Goal: Information Seeking & Learning: Learn about a topic

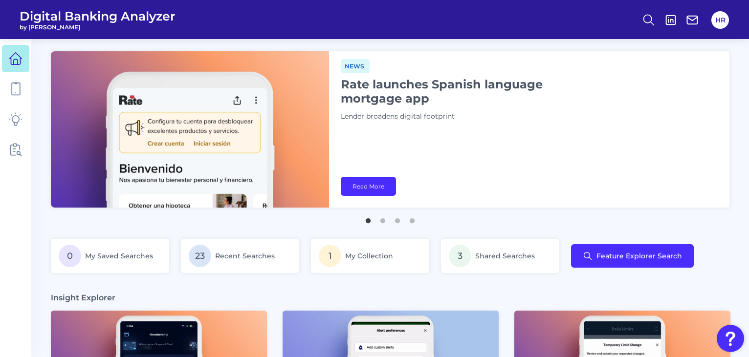
click at [311, 140] on img at bounding box center [190, 129] width 278 height 156
drag, startPoint x: 0, startPoint y: 0, endPoint x: 311, endPoint y: 140, distance: 341.3
click at [311, 140] on img at bounding box center [190, 129] width 278 height 156
click at [19, 88] on icon at bounding box center [16, 89] width 14 height 14
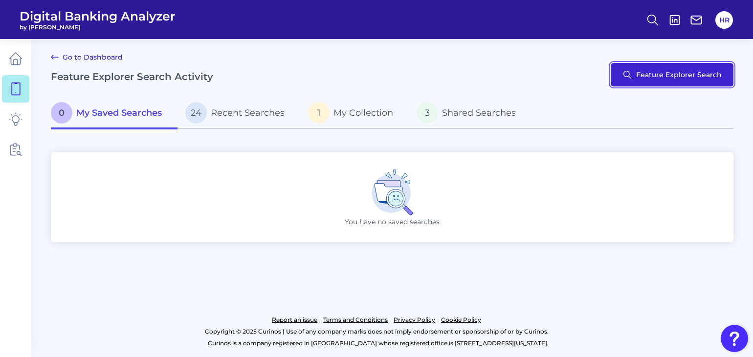
click at [668, 73] on button "Feature Explorer Search" at bounding box center [672, 74] width 123 height 23
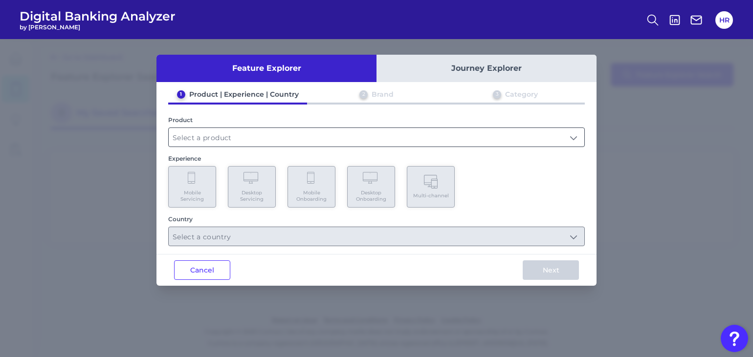
click at [209, 138] on input "text" at bounding box center [376, 137] width 415 height 19
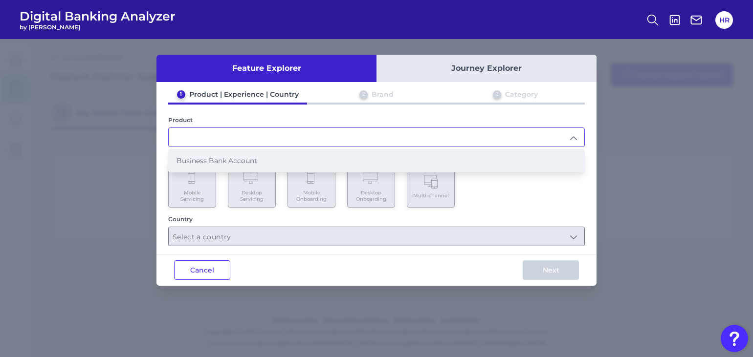
click at [208, 164] on span "Business Bank Account" at bounding box center [216, 160] width 81 height 9
type input "Business Bank Account"
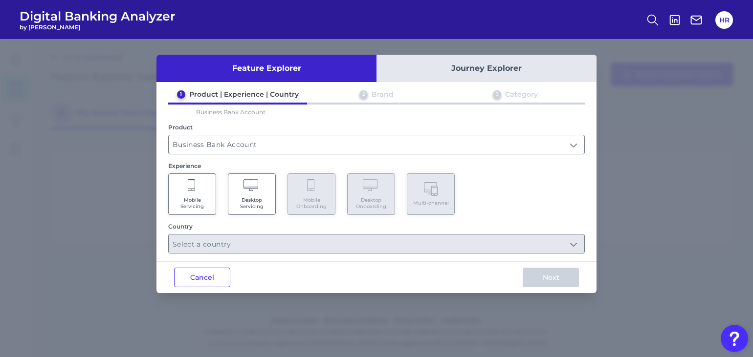
click at [241, 193] on Servicing "Desktop Servicing" at bounding box center [252, 195] width 48 height 42
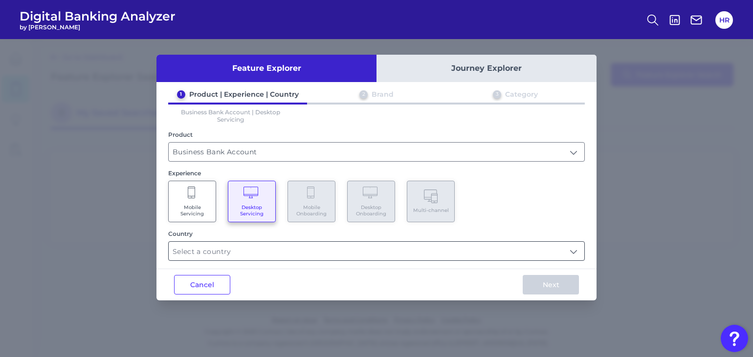
click at [237, 247] on input "text" at bounding box center [376, 251] width 415 height 19
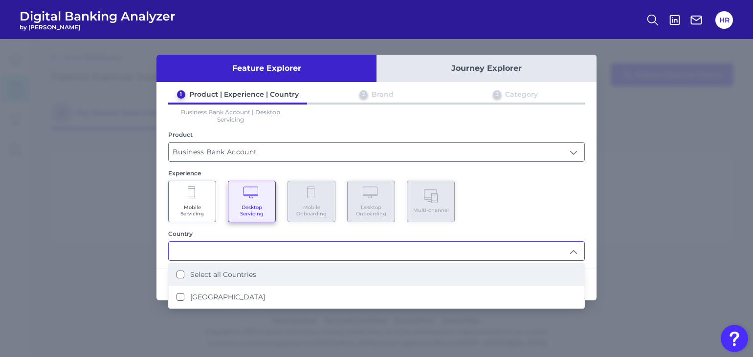
click at [212, 277] on label "Select all Countries" at bounding box center [223, 274] width 66 height 9
type input "Select all Countries"
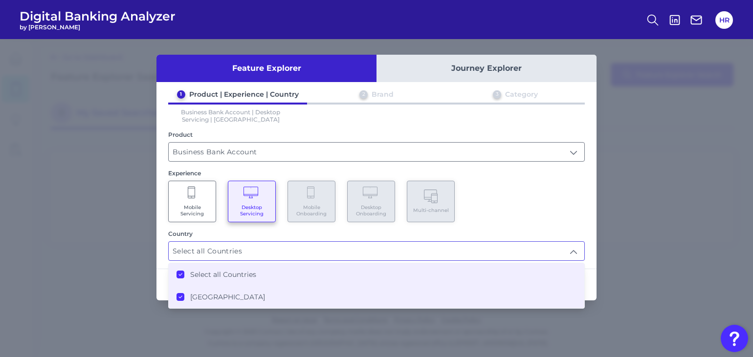
click at [531, 219] on div "Mobile Servicing Desktop Servicing Mobile Onboarding Desktop Onboarding Multi-c…" at bounding box center [376, 202] width 416 height 42
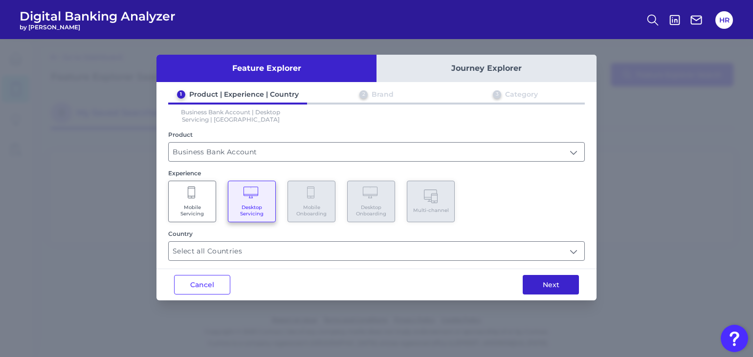
click at [529, 280] on button "Next" at bounding box center [551, 285] width 56 height 20
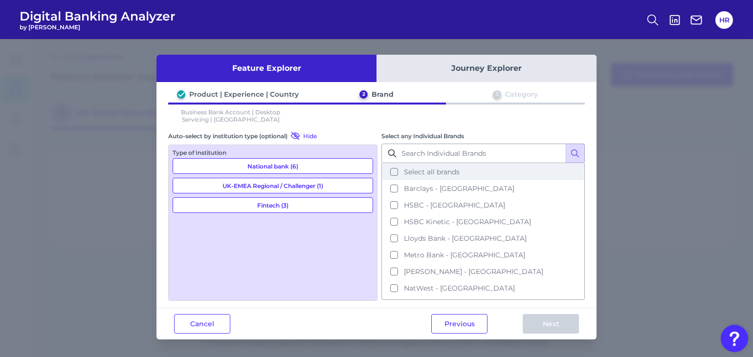
click at [428, 175] on span "Select all brands" at bounding box center [432, 172] width 56 height 9
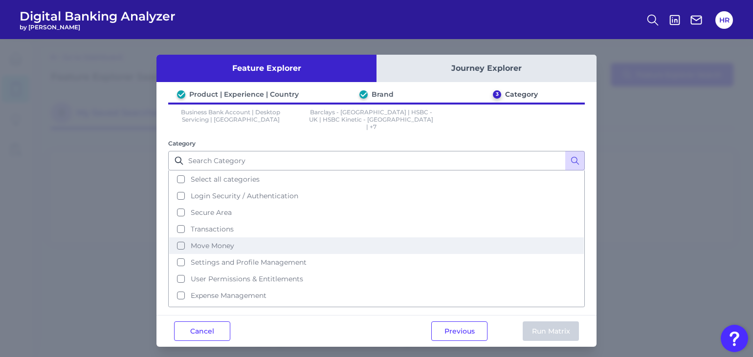
scroll to position [64, 0]
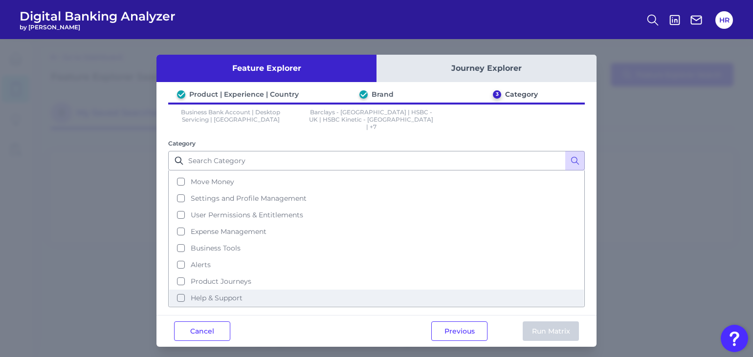
click at [175, 293] on button "Help & Support" at bounding box center [376, 298] width 415 height 17
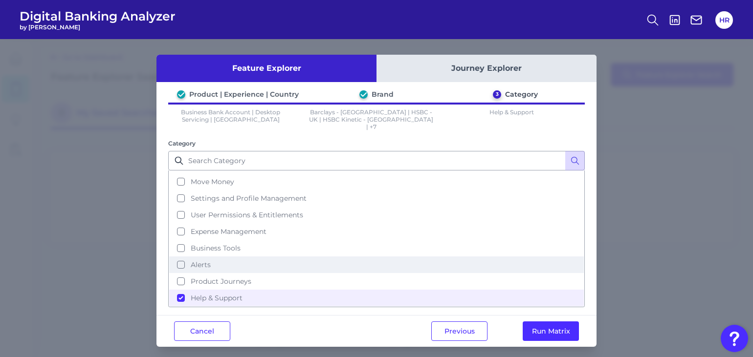
click at [179, 257] on button "Alerts" at bounding box center [376, 265] width 415 height 17
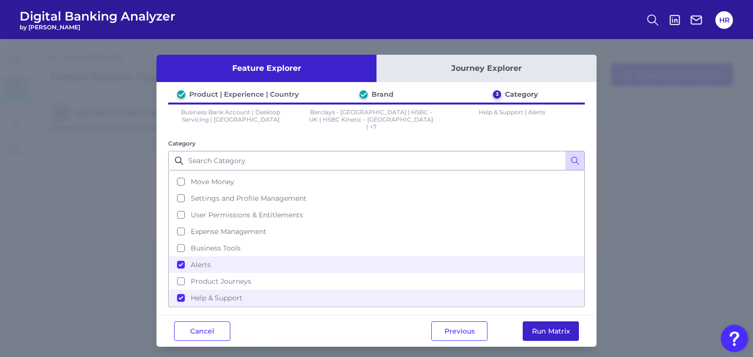
click at [549, 326] on button "Run Matrix" at bounding box center [551, 332] width 56 height 20
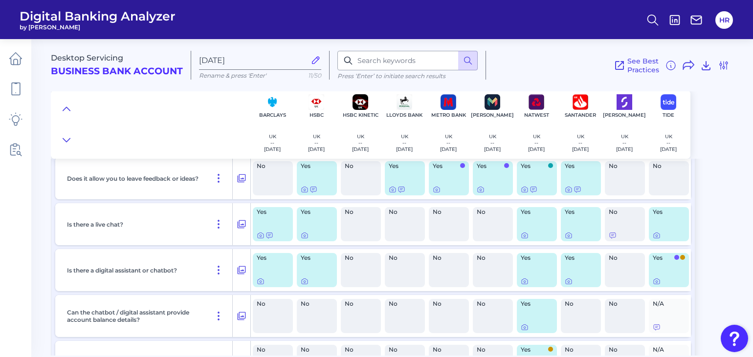
scroll to position [1102, 0]
click at [306, 191] on icon at bounding box center [305, 190] width 8 height 8
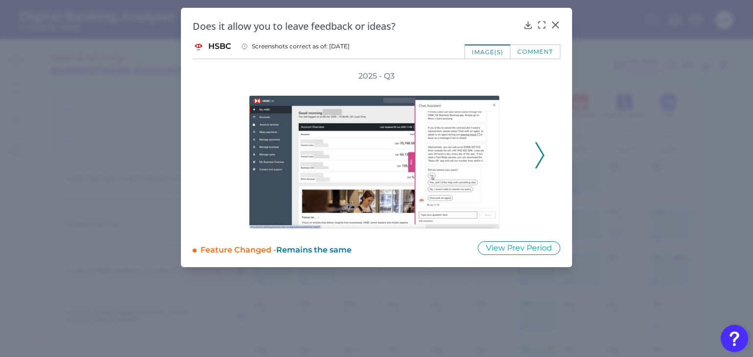
click at [540, 159] on icon at bounding box center [539, 155] width 9 height 26
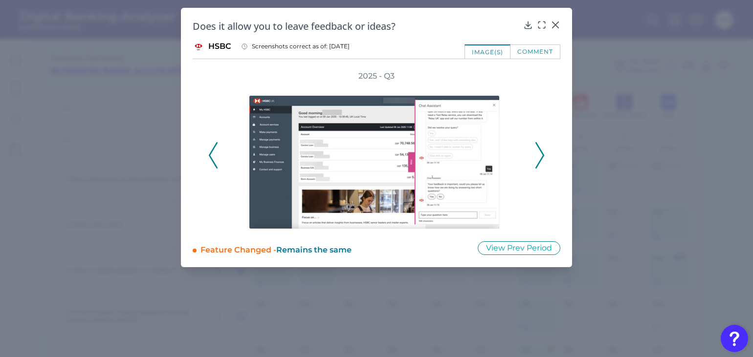
click at [540, 159] on icon at bounding box center [539, 155] width 9 height 26
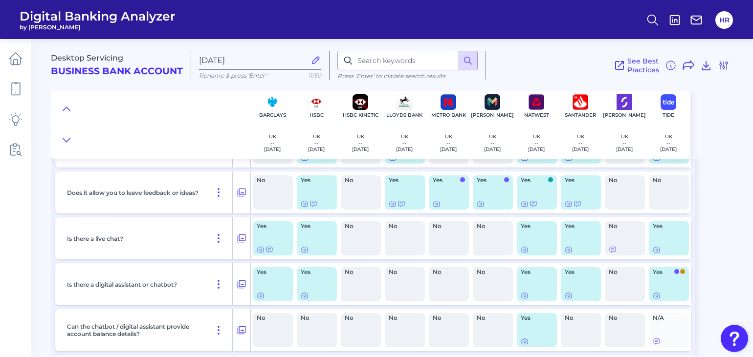
scroll to position [1088, 0]
click at [390, 203] on icon at bounding box center [393, 203] width 8 height 8
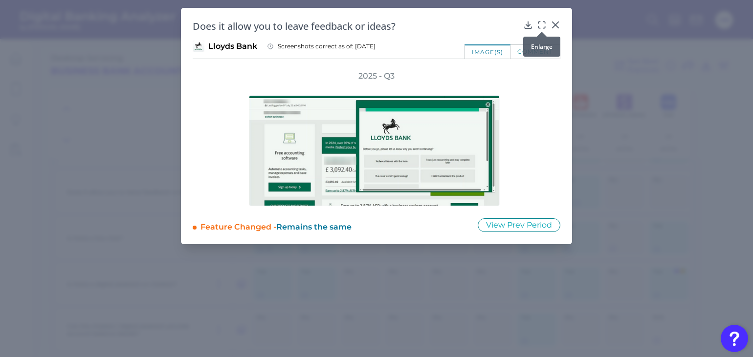
click at [542, 20] on icon at bounding box center [542, 25] width 10 height 10
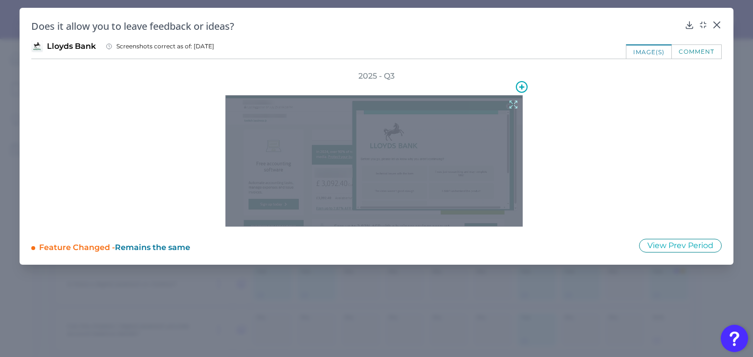
click at [441, 154] on div at bounding box center [373, 160] width 297 height 131
click at [512, 104] on icon at bounding box center [513, 104] width 11 height 11
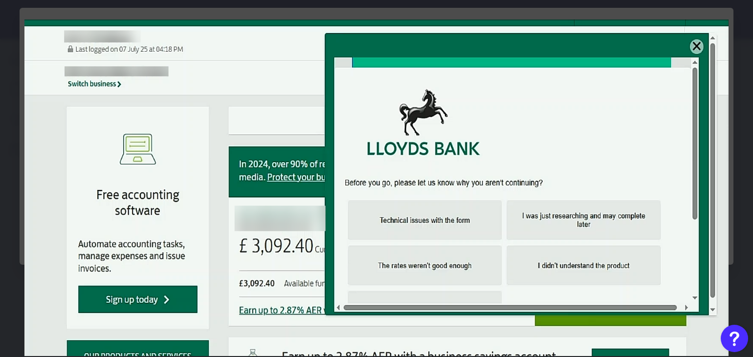
click at [522, 59] on img at bounding box center [376, 188] width 704 height 337
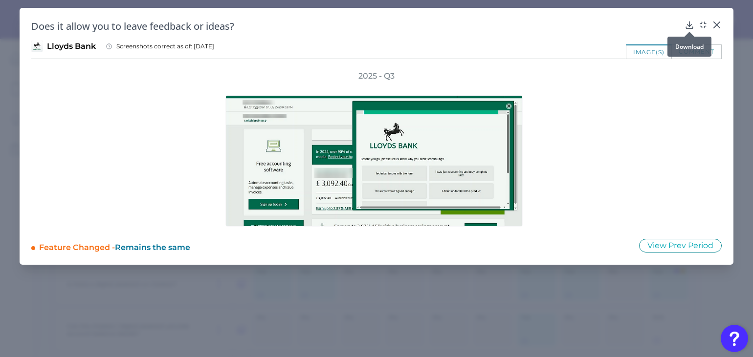
click at [693, 24] on icon at bounding box center [689, 25] width 10 height 10
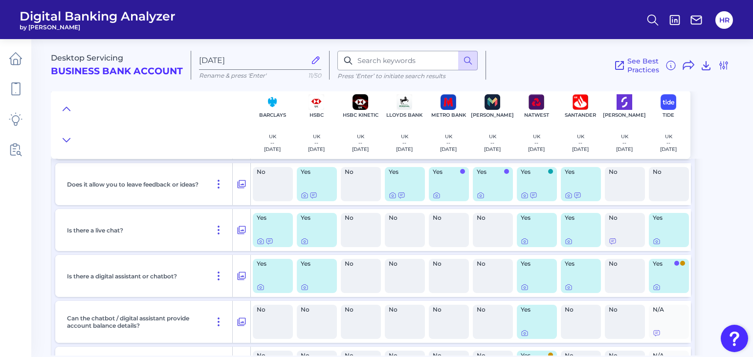
scroll to position [1096, 0]
click at [434, 196] on icon at bounding box center [437, 195] width 8 height 8
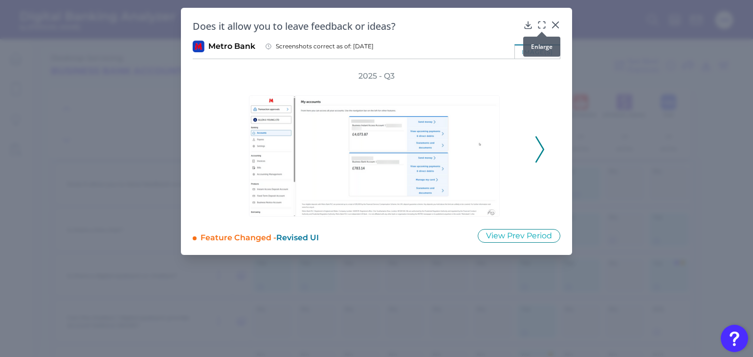
click at [545, 24] on icon at bounding box center [542, 25] width 10 height 10
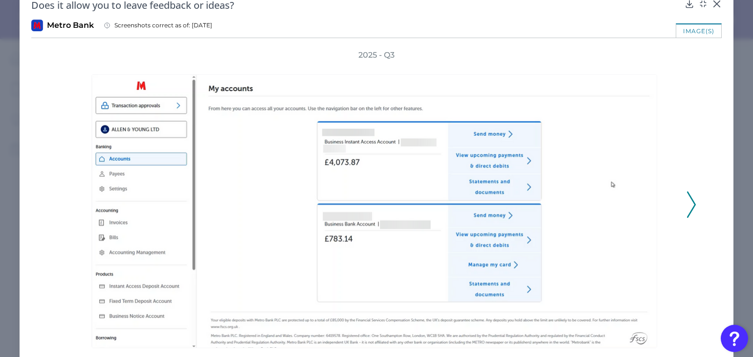
scroll to position [25, 0]
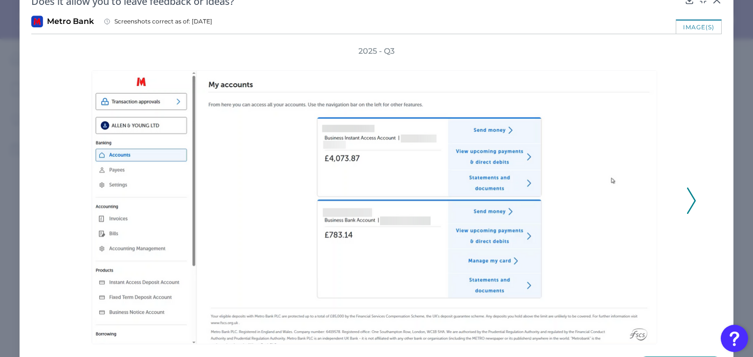
click at [687, 192] on polyline at bounding box center [690, 200] width 7 height 25
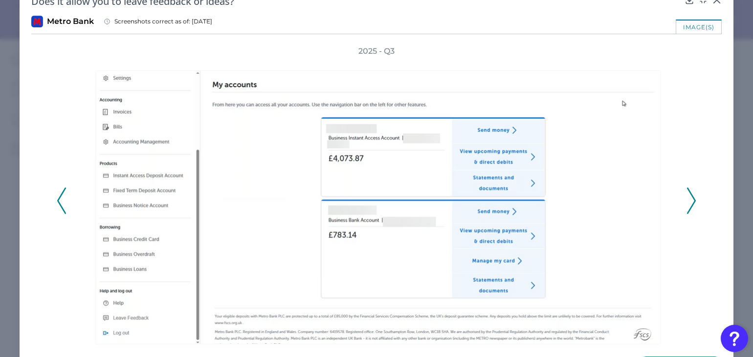
click at [687, 192] on polyline at bounding box center [690, 200] width 7 height 25
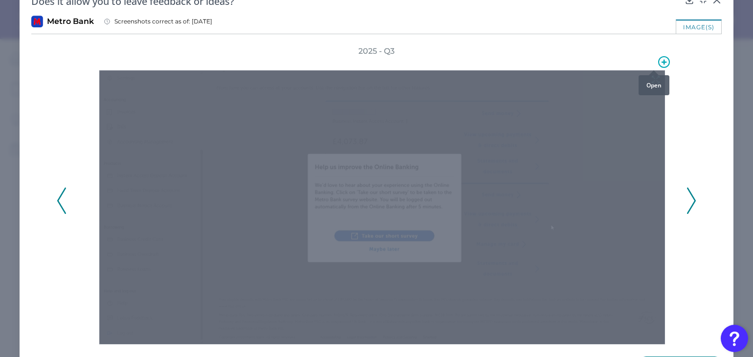
click at [661, 62] on icon at bounding box center [663, 62] width 5 height 5
click at [652, 78] on icon at bounding box center [655, 79] width 7 height 7
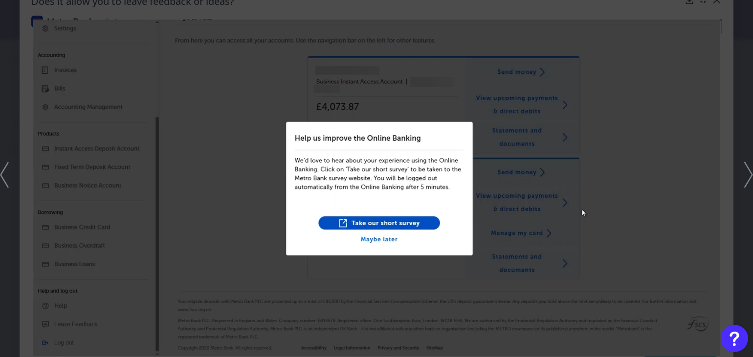
click at [223, 166] on img at bounding box center [376, 188] width 686 height 337
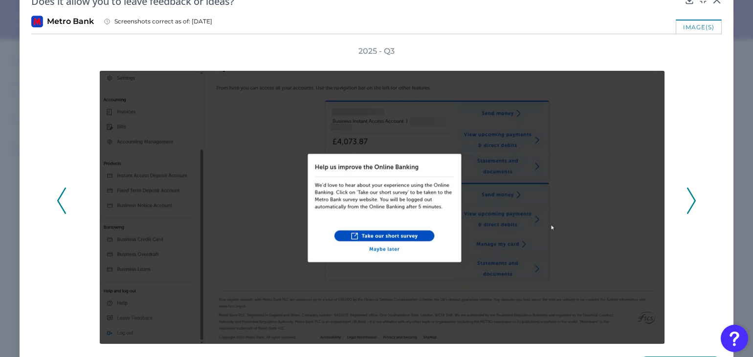
click at [66, 201] on icon at bounding box center [61, 201] width 9 height 26
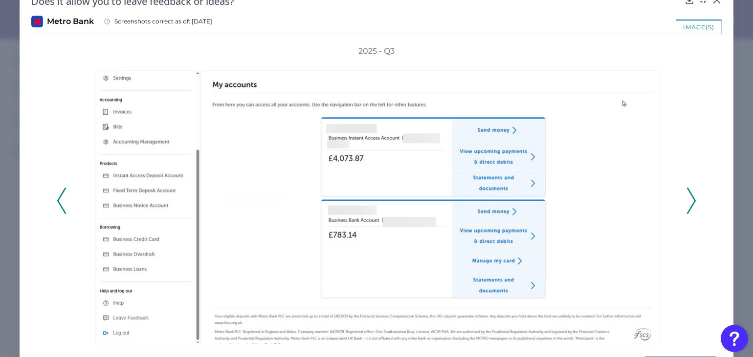
click at [66, 201] on icon at bounding box center [61, 201] width 9 height 26
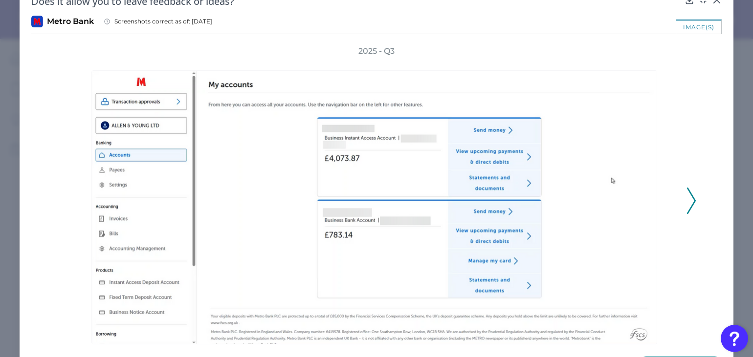
click at [690, 202] on polyline at bounding box center [690, 200] width 7 height 25
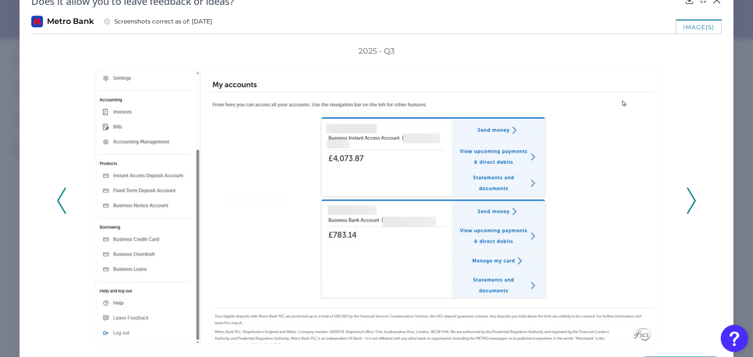
click at [690, 202] on polyline at bounding box center [690, 200] width 7 height 25
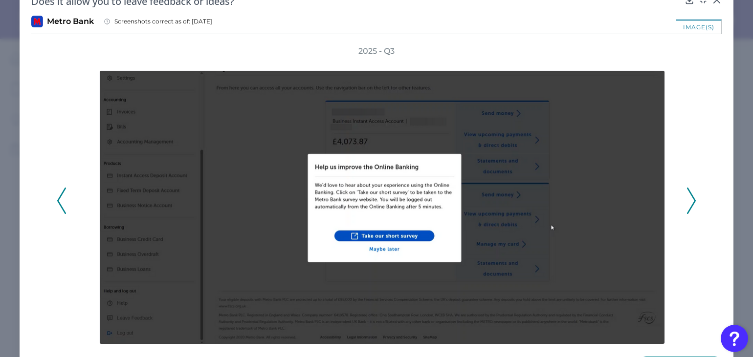
click at [62, 199] on icon at bounding box center [61, 201] width 9 height 26
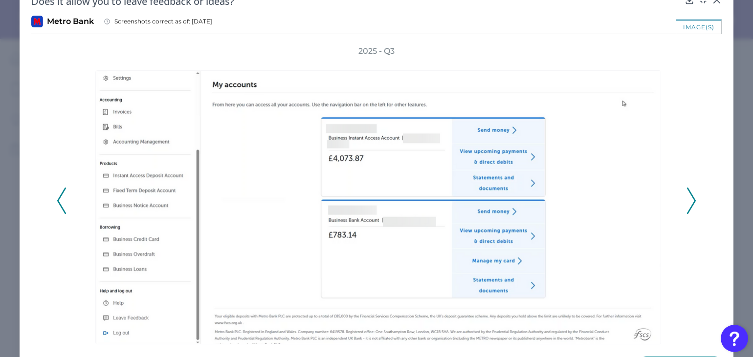
click at [63, 195] on icon at bounding box center [61, 201] width 9 height 26
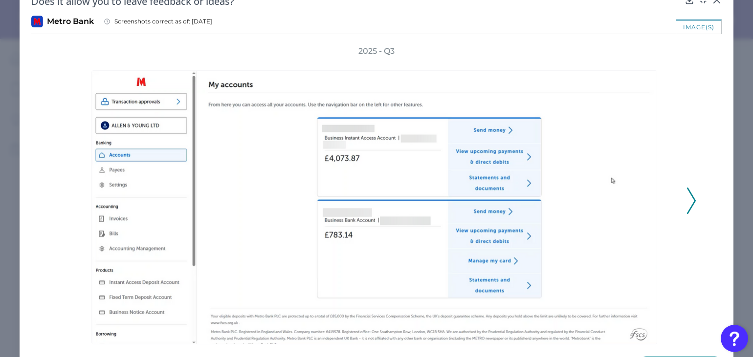
click at [690, 204] on polyline at bounding box center [690, 200] width 7 height 25
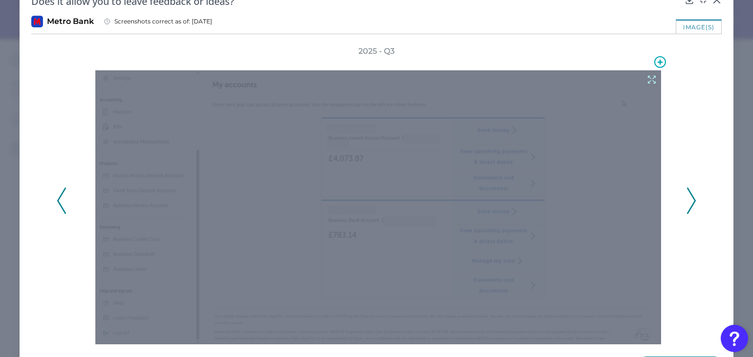
click at [550, 110] on div at bounding box center [378, 207] width 566 height 274
click at [646, 77] on icon at bounding box center [651, 79] width 11 height 11
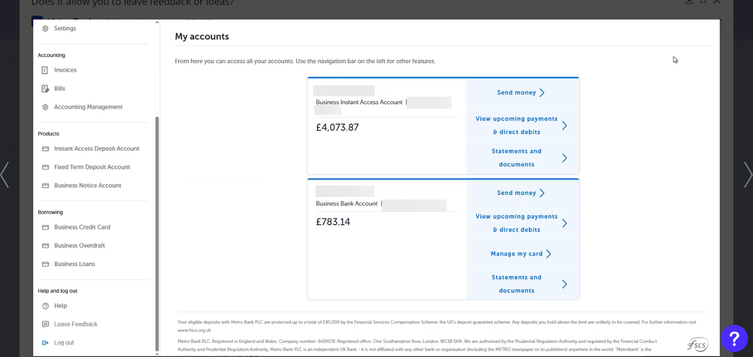
click at [672, 10] on div at bounding box center [376, 178] width 753 height 357
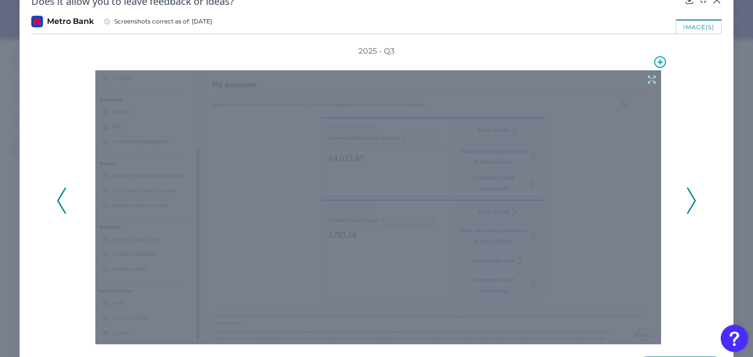
scroll to position [0, 0]
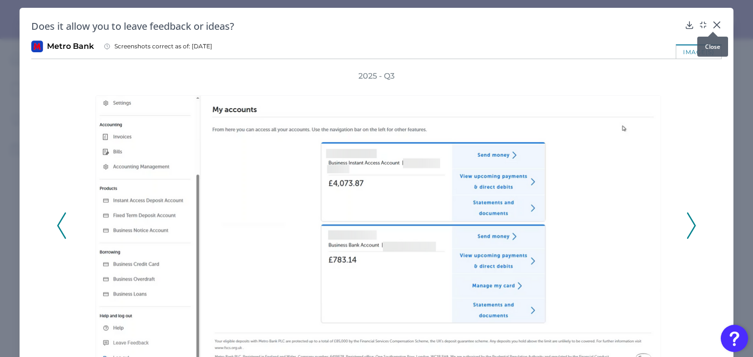
click at [714, 22] on icon at bounding box center [717, 25] width 6 height 6
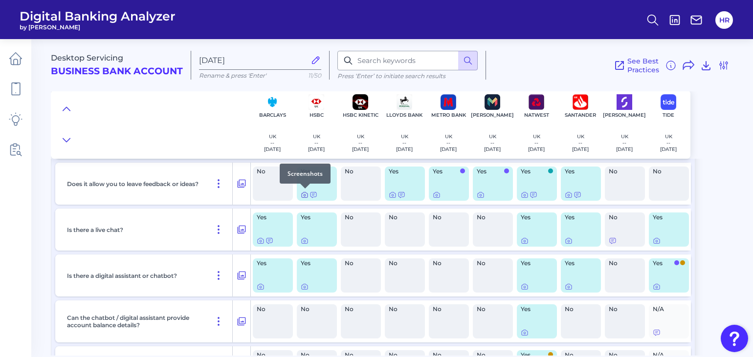
click at [305, 195] on icon at bounding box center [305, 196] width 2 height 2
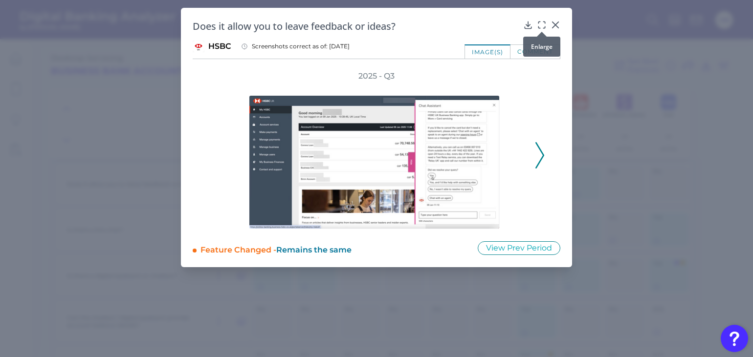
click at [544, 23] on icon at bounding box center [542, 25] width 10 height 10
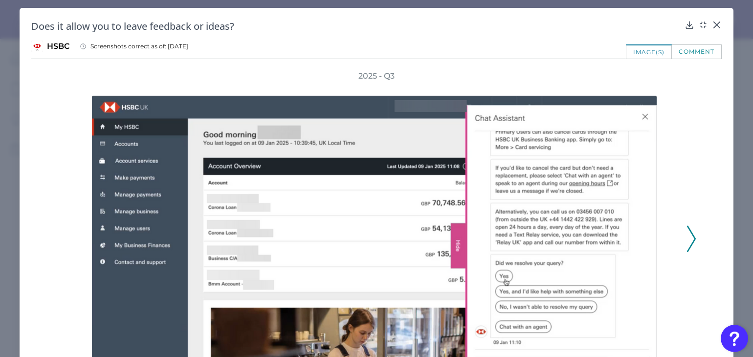
click at [691, 240] on polyline at bounding box center [690, 238] width 7 height 25
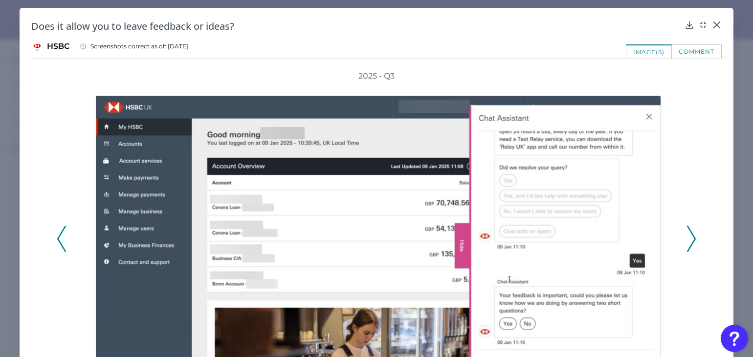
click at [691, 240] on polyline at bounding box center [690, 238] width 7 height 25
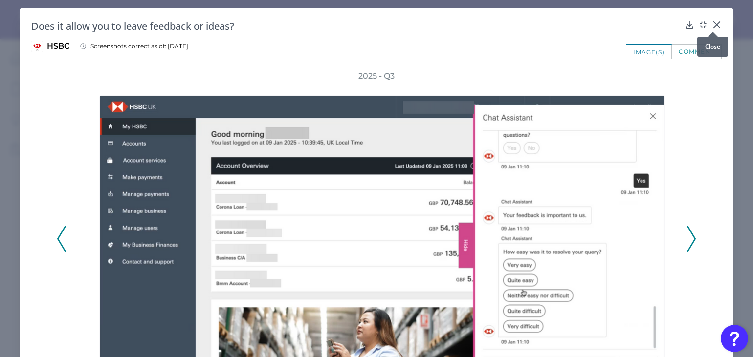
click at [715, 26] on icon at bounding box center [717, 25] width 6 height 6
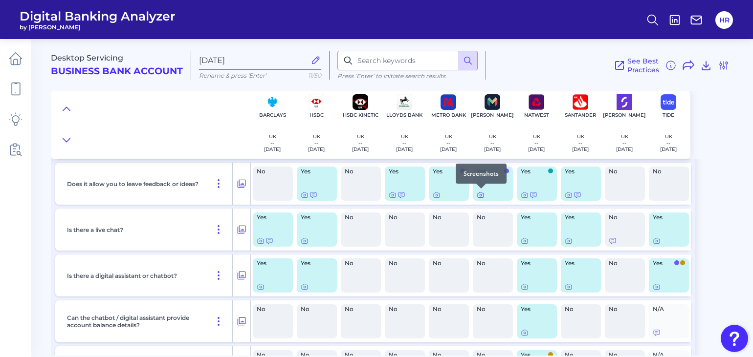
click at [482, 196] on icon at bounding box center [481, 195] width 8 height 8
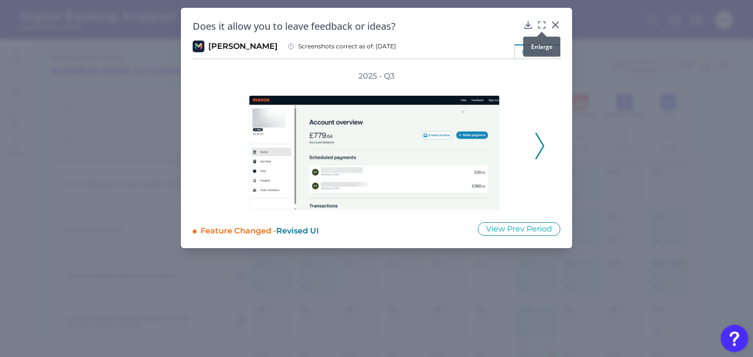
click at [544, 25] on icon at bounding box center [542, 25] width 10 height 10
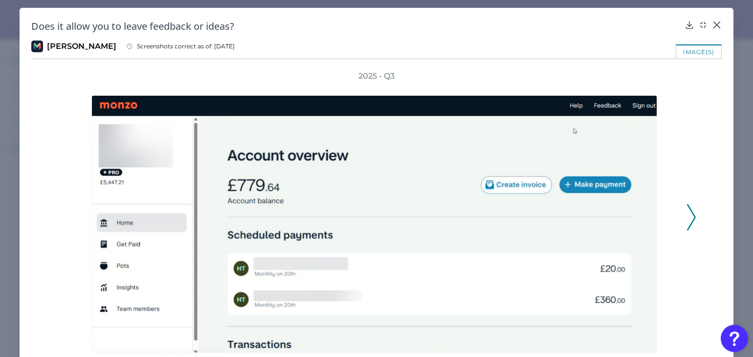
click at [690, 221] on polyline at bounding box center [690, 217] width 7 height 25
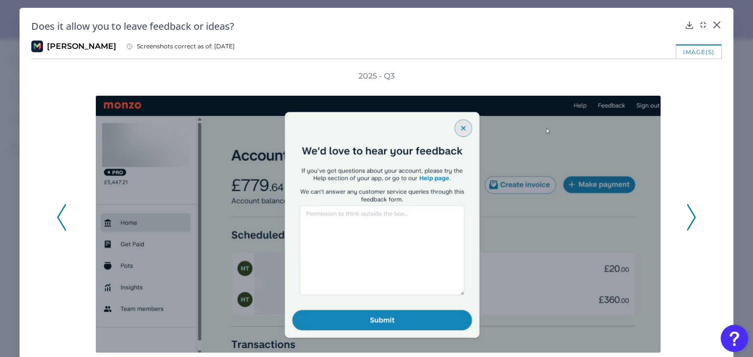
click at [55, 220] on div "2025 - Q3" at bounding box center [376, 212] width 690 height 283
click at [60, 217] on icon at bounding box center [61, 217] width 9 height 26
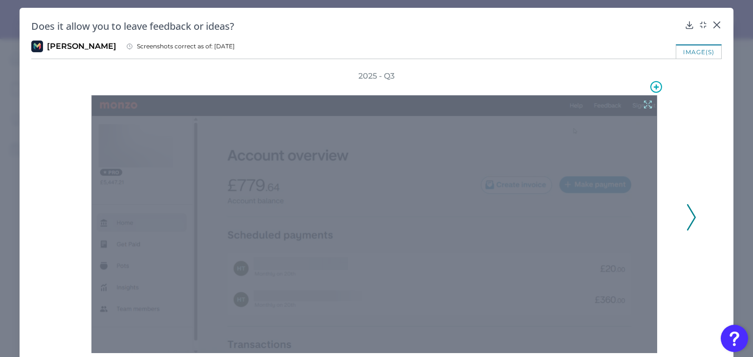
scroll to position [1, 0]
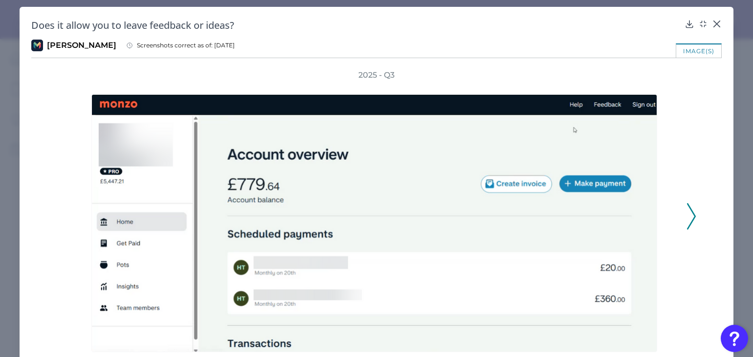
click at [689, 219] on polyline at bounding box center [690, 216] width 7 height 25
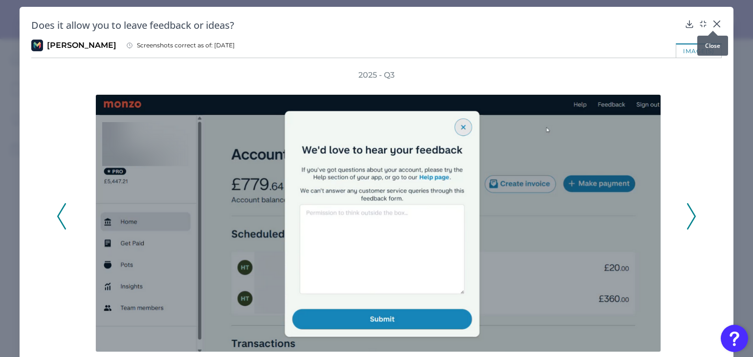
click at [715, 23] on icon at bounding box center [717, 24] width 10 height 10
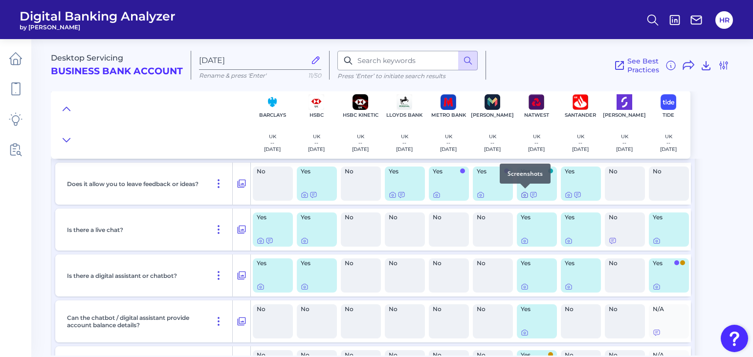
click at [523, 195] on icon at bounding box center [525, 195] width 8 height 8
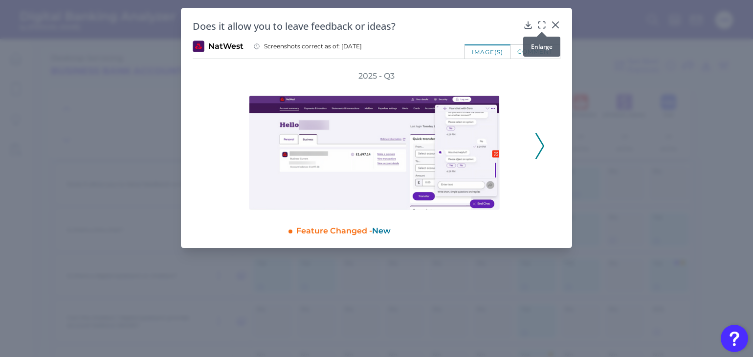
click at [543, 28] on div at bounding box center [542, 32] width 10 height 10
click at [540, 26] on icon at bounding box center [542, 25] width 10 height 10
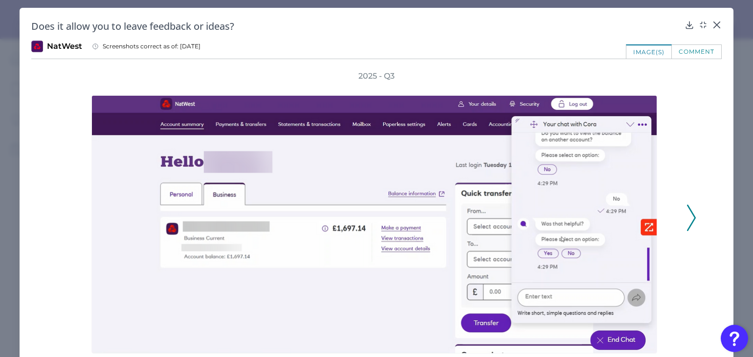
click at [716, 19] on div "Does it allow you to leave feedback or ideas? NatWest Screenshots correct as of…" at bounding box center [377, 200] width 714 height 384
click at [712, 22] on icon at bounding box center [717, 25] width 10 height 10
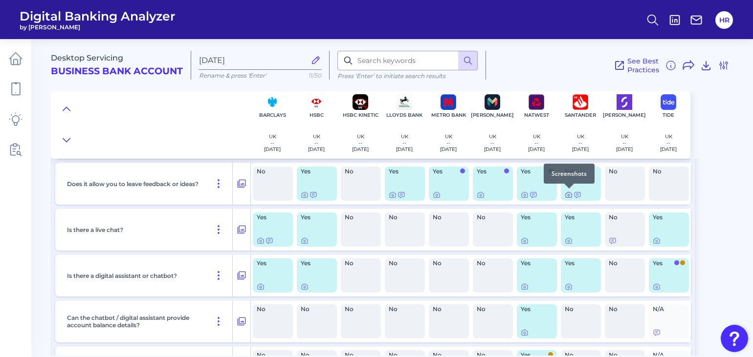
click at [565, 195] on icon at bounding box center [569, 195] width 8 height 8
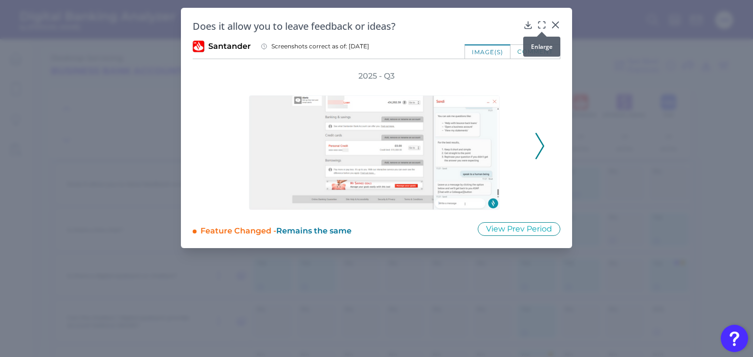
click at [538, 25] on icon at bounding box center [542, 25] width 10 height 10
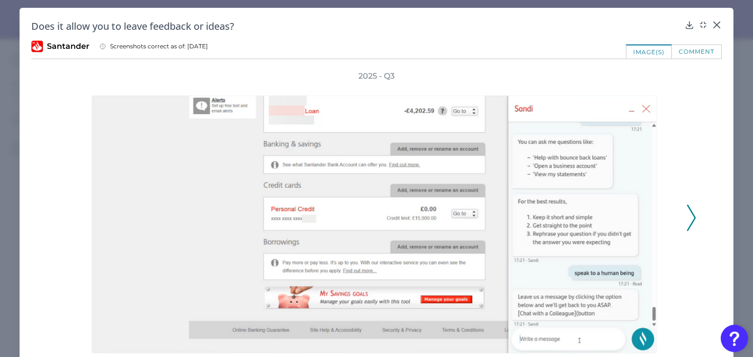
drag, startPoint x: 684, startPoint y: 228, endPoint x: 688, endPoint y: 212, distance: 16.7
click at [688, 212] on polyline at bounding box center [690, 217] width 7 height 25
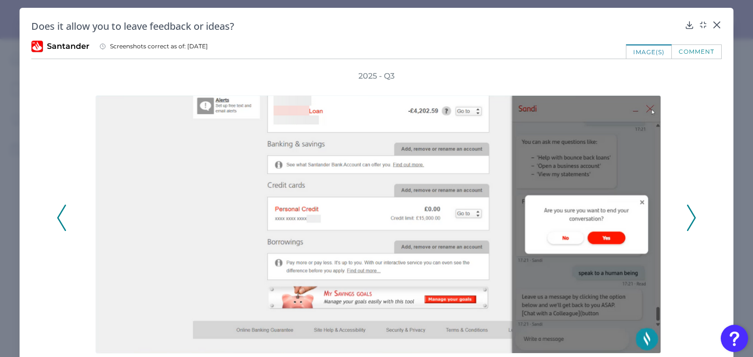
click at [688, 212] on polyline at bounding box center [690, 217] width 7 height 25
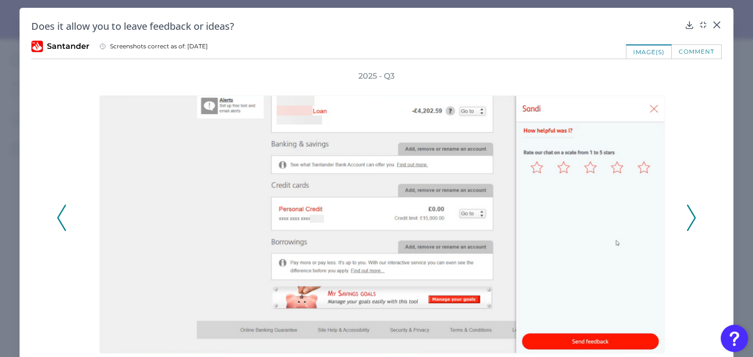
click at [686, 213] on button at bounding box center [691, 218] width 10 height 26
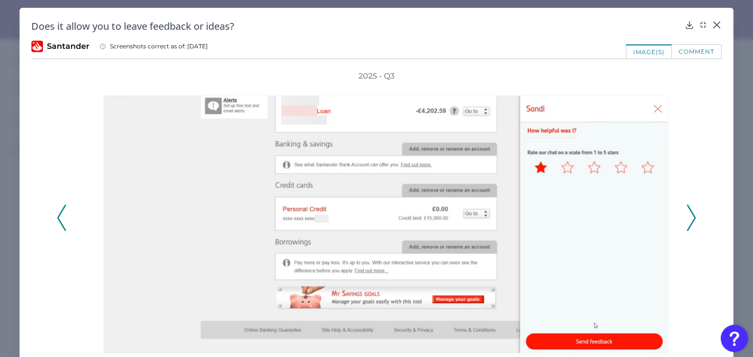
click at [686, 213] on button at bounding box center [691, 218] width 10 height 26
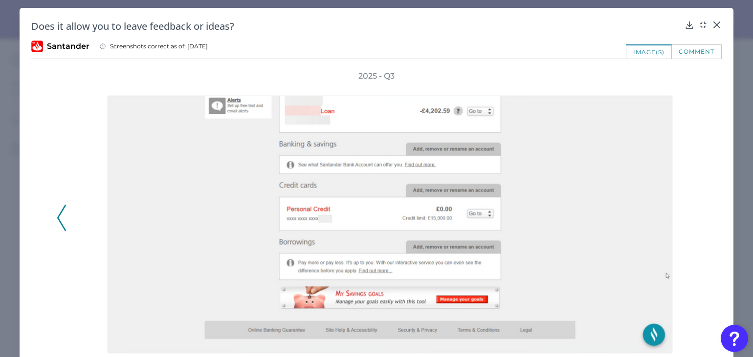
click at [682, 213] on div "2025 - Q3" at bounding box center [376, 212] width 639 height 283
click at [712, 24] on icon at bounding box center [717, 25] width 10 height 10
